Goal: Task Accomplishment & Management: Use online tool/utility

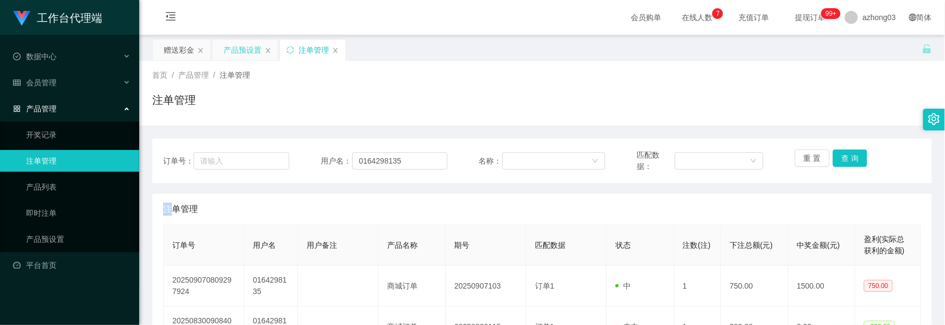
click at [243, 52] on div "产品预设置" at bounding box center [243, 50] width 38 height 21
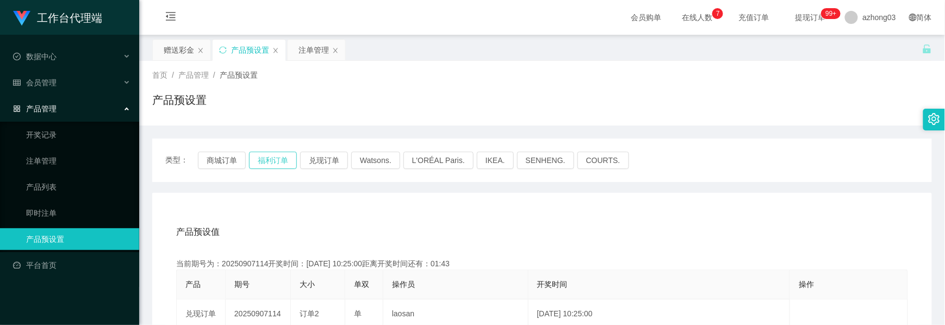
click at [281, 164] on button "福利订单" at bounding box center [273, 160] width 48 height 17
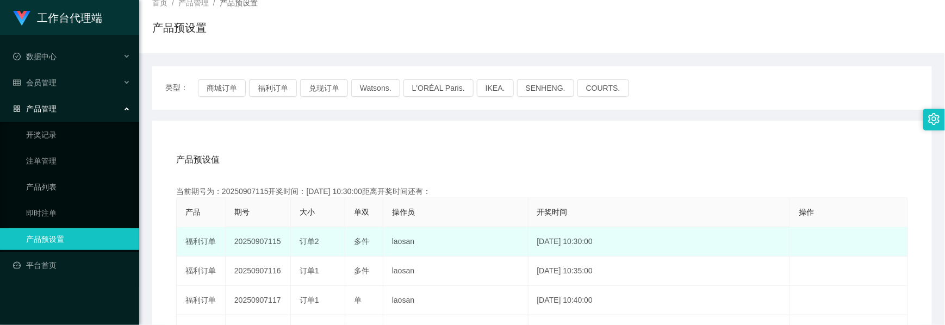
click at [265, 244] on td "20250907115" at bounding box center [258, 241] width 65 height 29
copy td "20250907115"
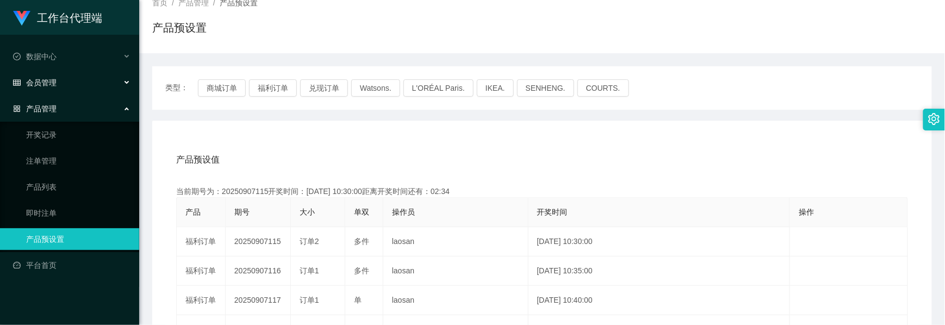
click at [62, 85] on div "会员管理" at bounding box center [69, 83] width 139 height 22
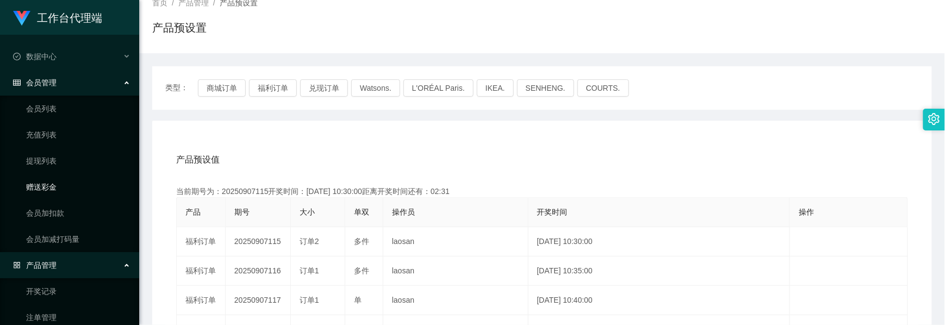
click at [47, 190] on link "赠送彩金" at bounding box center [78, 187] width 104 height 22
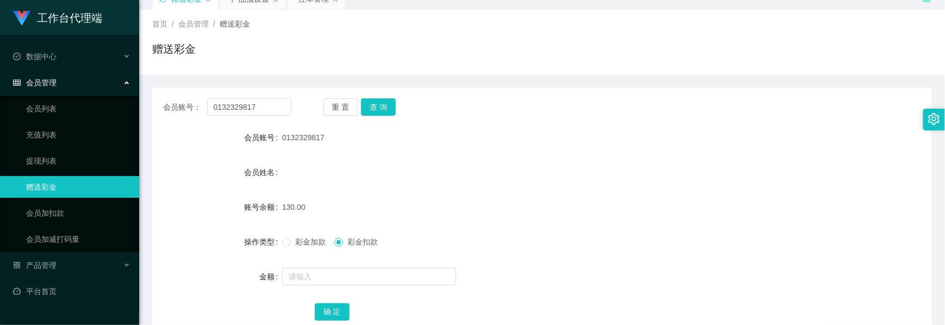
scroll to position [72, 0]
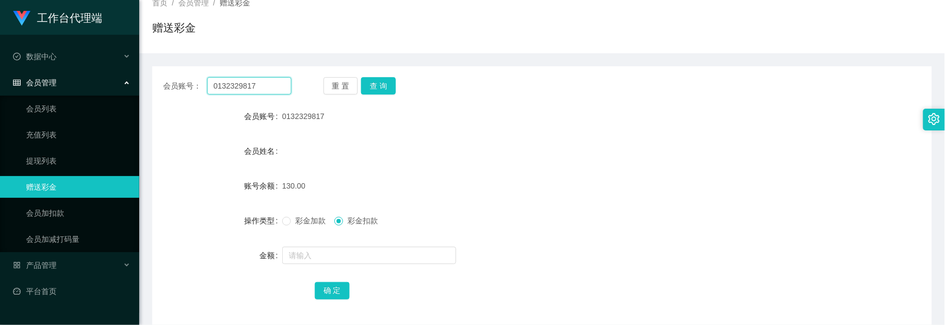
drag, startPoint x: 268, startPoint y: 90, endPoint x: 161, endPoint y: 82, distance: 107.0
click at [161, 82] on div "会员账号： 0132329817 重 置 查 询" at bounding box center [542, 85] width 780 height 17
paste input "super rook ie"
type input "super rook ie"
click at [389, 86] on button "查 询" at bounding box center [378, 85] width 35 height 17
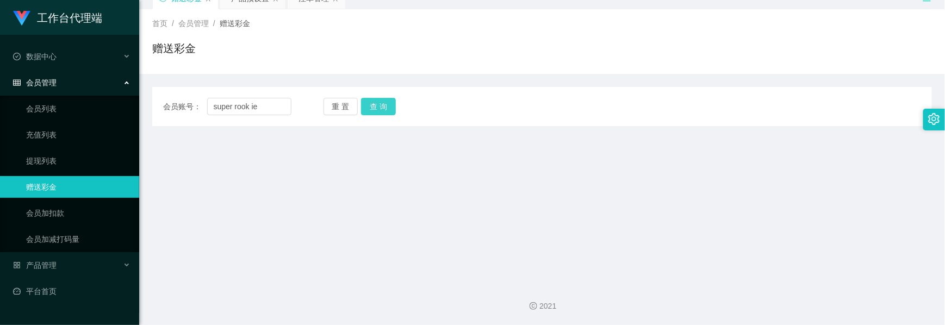
scroll to position [51, 0]
click at [370, 89] on div "会员账号： super rook ie 重 置 查 询 会员账号 0132329817 会员姓名 账号余额 130.00 操作类型 彩金加款 彩金扣款 金额 …" at bounding box center [542, 107] width 780 height 39
